Goal: Find specific page/section: Find specific page/section

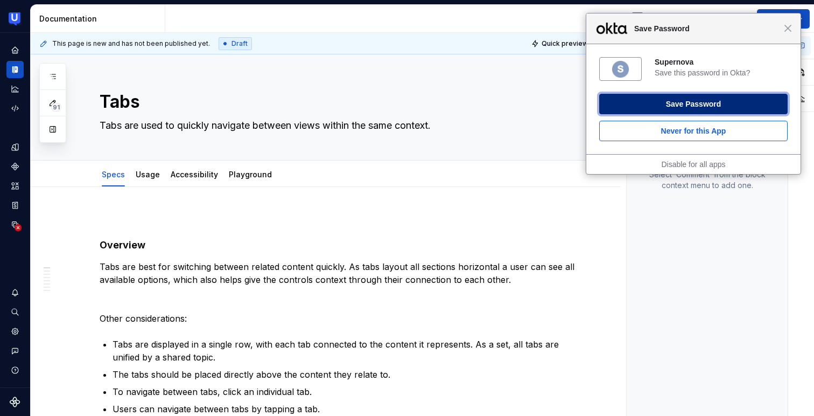
click at [733, 104] on button "Save Password" at bounding box center [694, 104] width 189 height 20
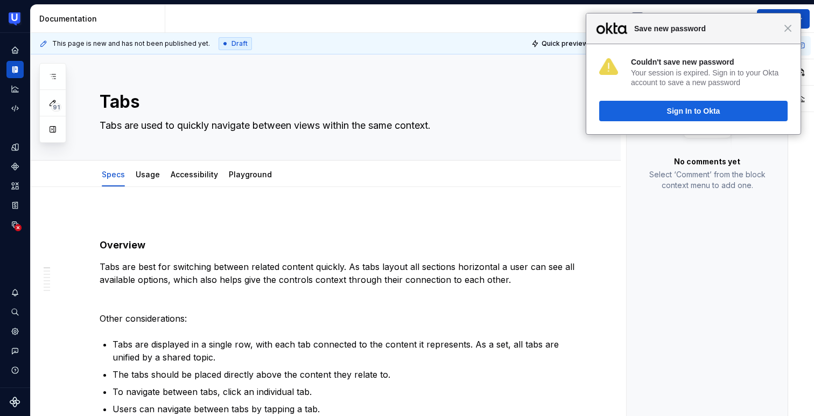
click at [784, 31] on span "Save new password" at bounding box center [706, 28] width 155 height 13
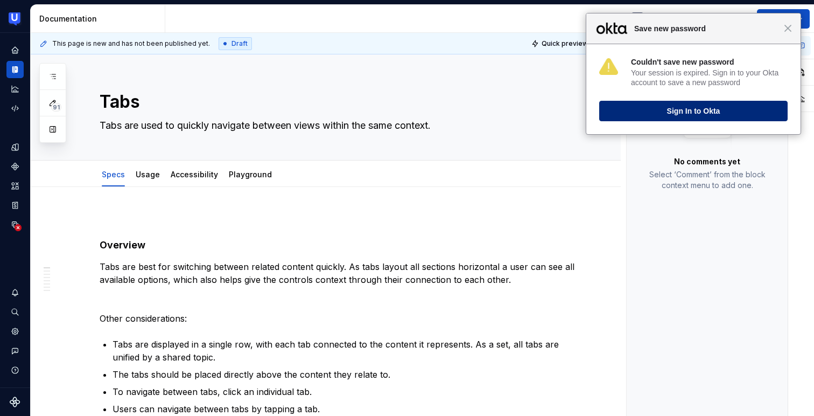
click at [715, 104] on button "Sign In to Okta" at bounding box center [694, 111] width 189 height 20
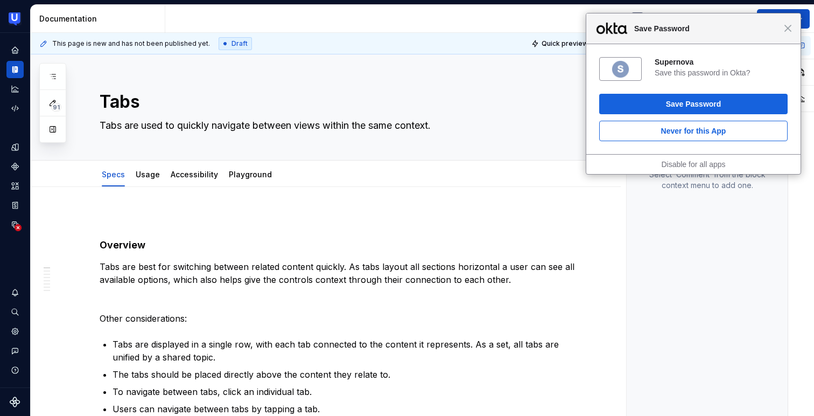
type textarea "*"
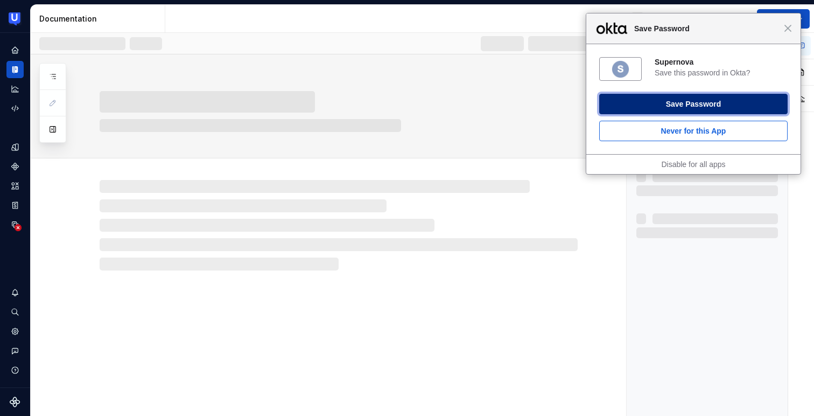
click at [625, 99] on button "Save Password" at bounding box center [694, 104] width 189 height 20
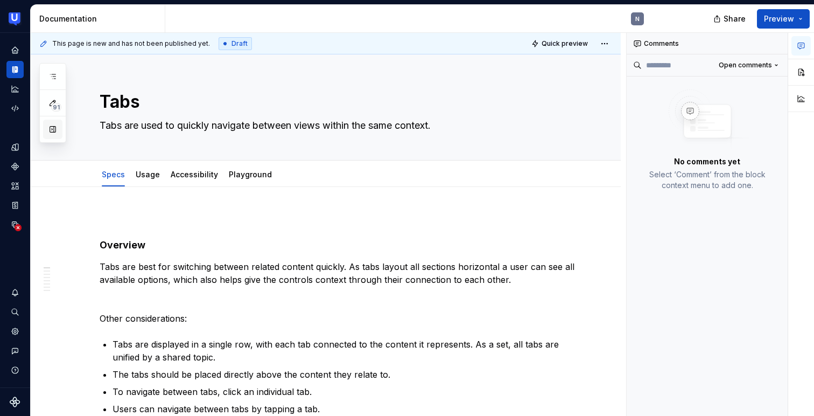
click at [53, 136] on button "button" at bounding box center [52, 129] width 19 height 19
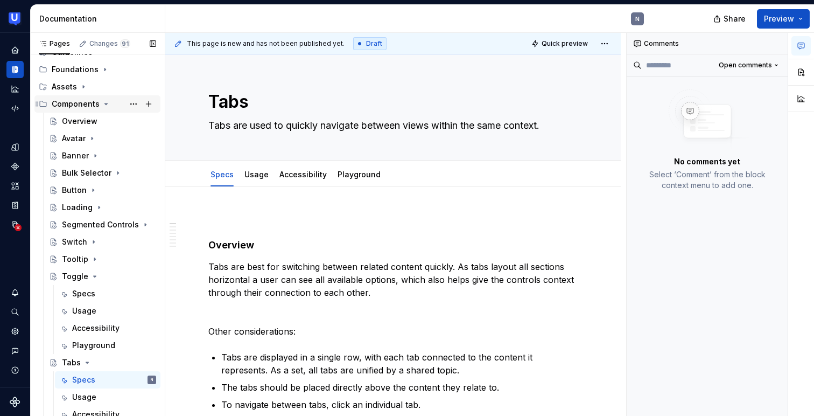
scroll to position [172, 0]
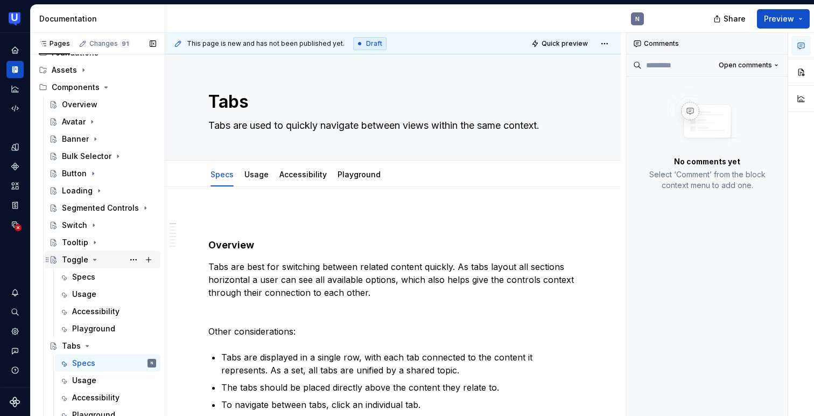
click at [90, 258] on icon "Page tree" at bounding box center [94, 259] width 9 height 9
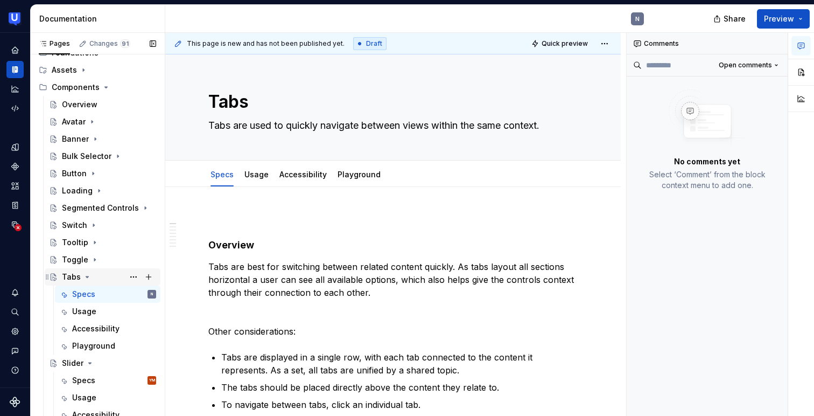
click at [87, 273] on icon "Page tree" at bounding box center [87, 277] width 9 height 9
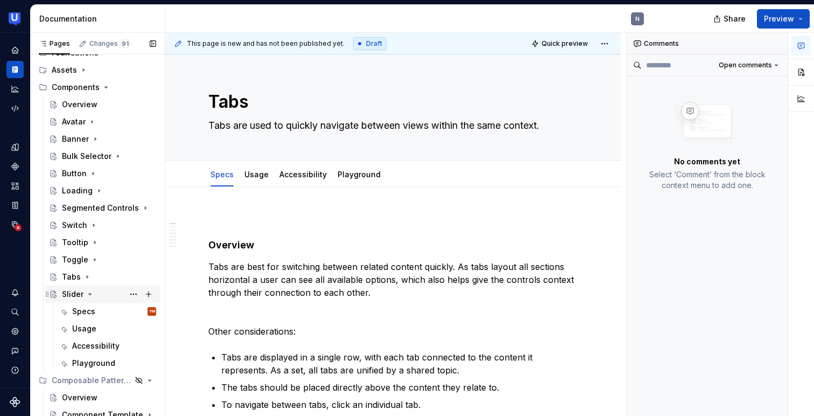
click at [88, 292] on icon "Page tree" at bounding box center [90, 294] width 9 height 9
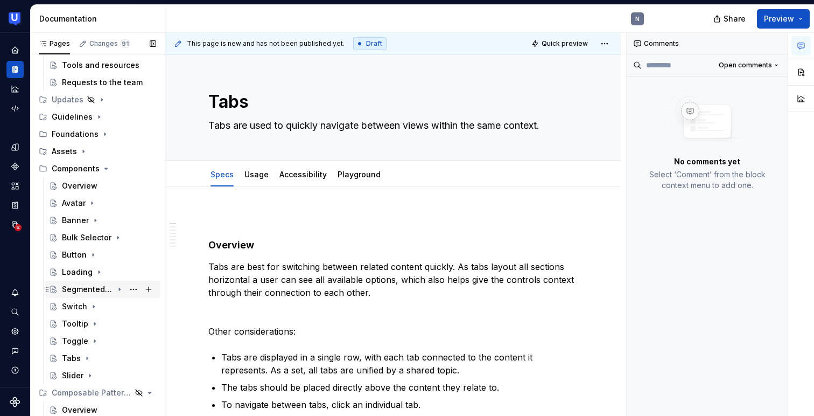
scroll to position [76, 0]
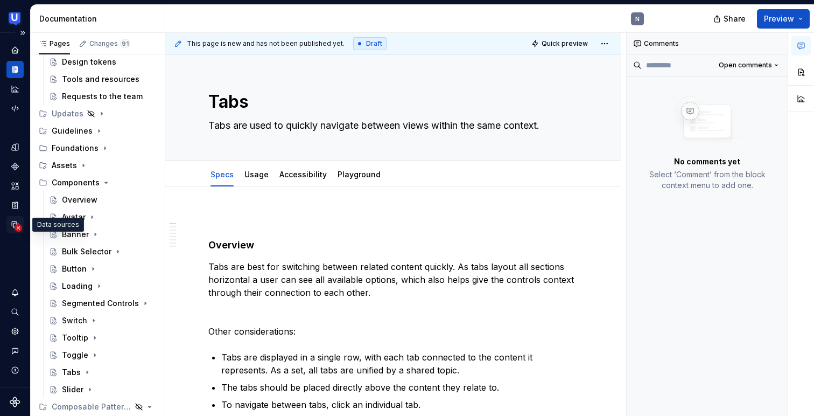
click at [17, 225] on circle "Data sources" at bounding box center [19, 228] width 8 height 8
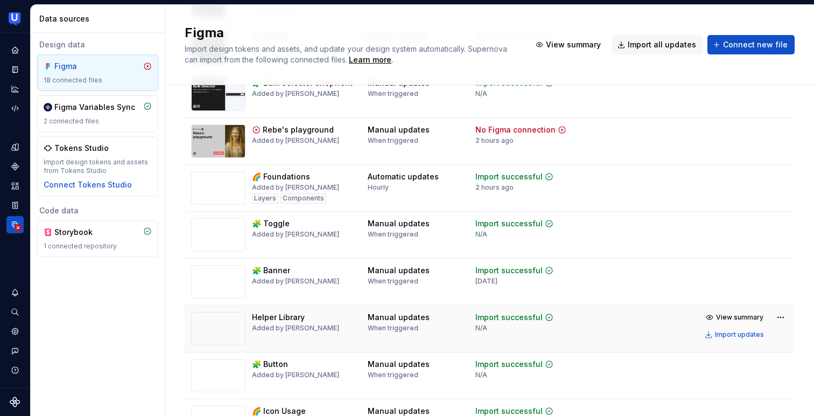
scroll to position [229, 0]
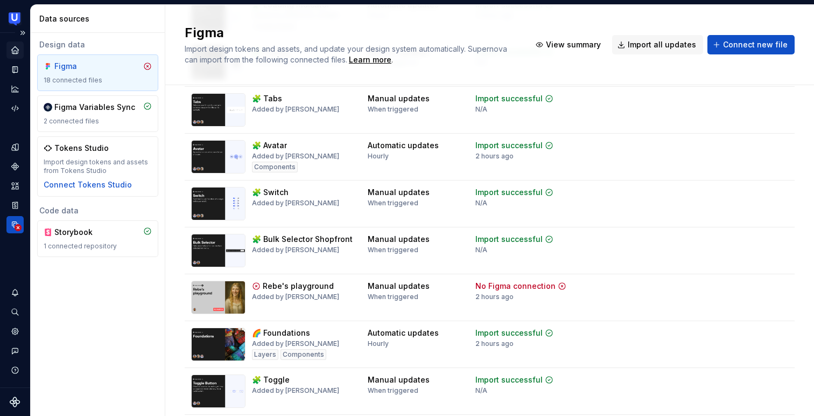
click at [18, 54] on icon "Home" at bounding box center [15, 50] width 10 height 10
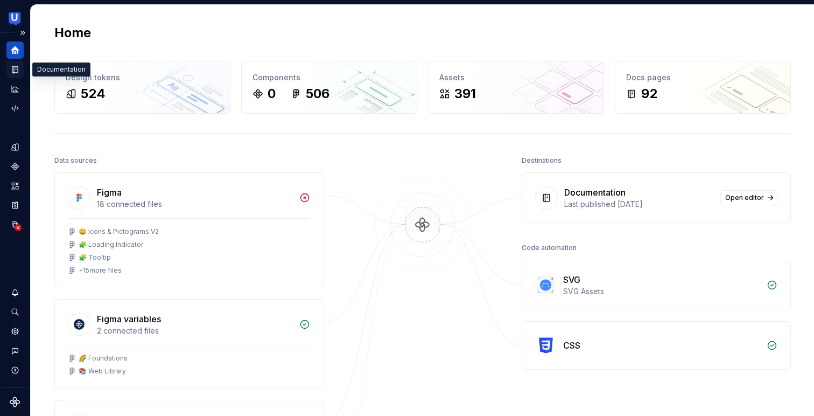
click at [16, 68] on icon "Documentation" at bounding box center [16, 70] width 4 height 6
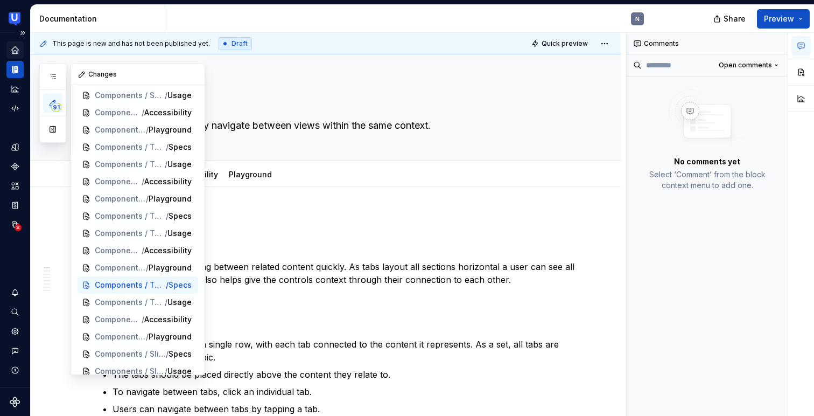
scroll to position [1206, 0]
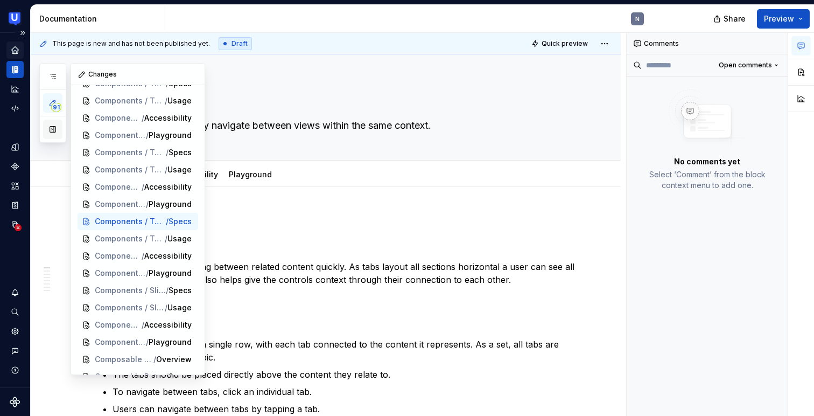
click at [55, 126] on button "button" at bounding box center [52, 129] width 19 height 19
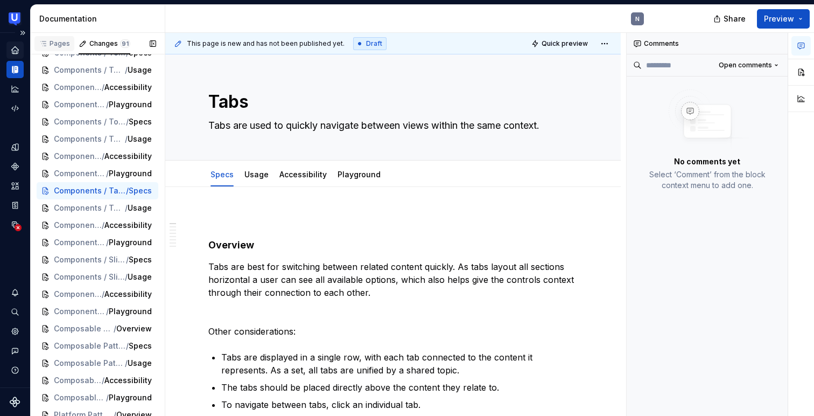
click at [65, 45] on div "Pages" at bounding box center [54, 43] width 31 height 9
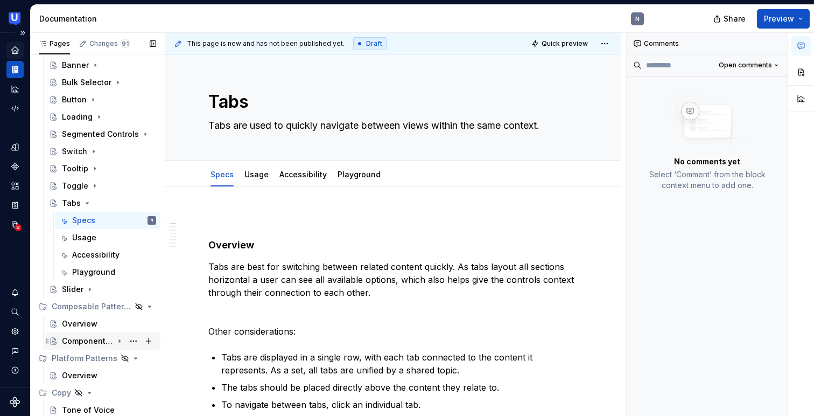
click at [97, 336] on div "Component Template" at bounding box center [87, 341] width 51 height 11
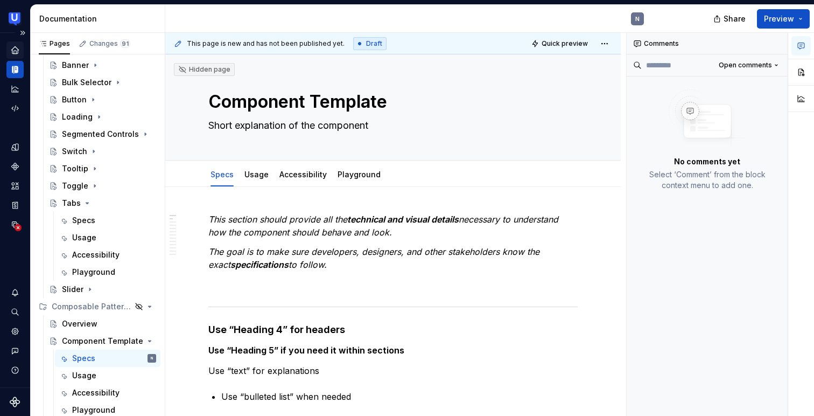
type textarea "*"
